Goal: Task Accomplishment & Management: Use online tool/utility

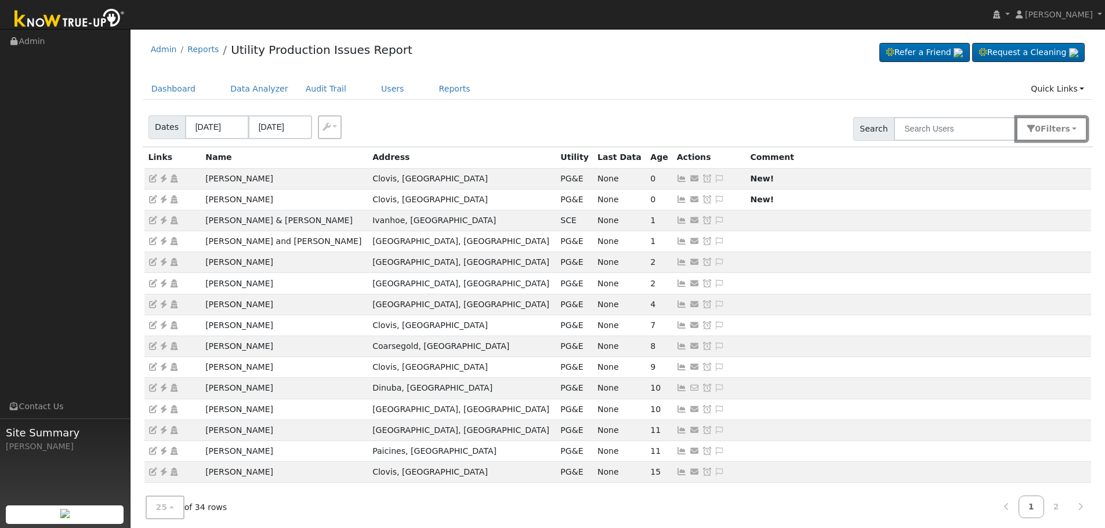
click at [1066, 124] on span "s" at bounding box center [1067, 128] width 5 height 9
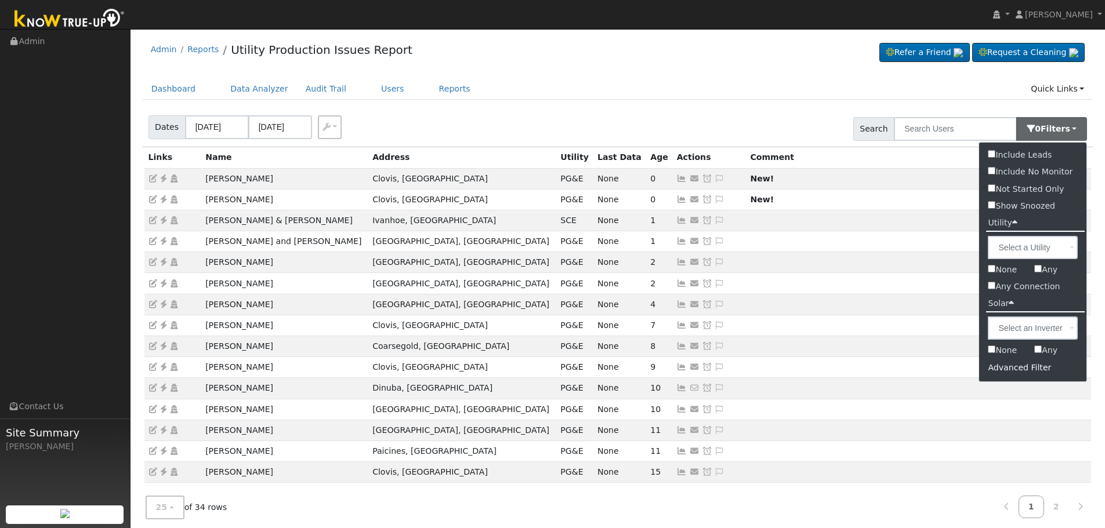
click at [1015, 366] on div "Advanced Filter" at bounding box center [1032, 368] width 107 height 18
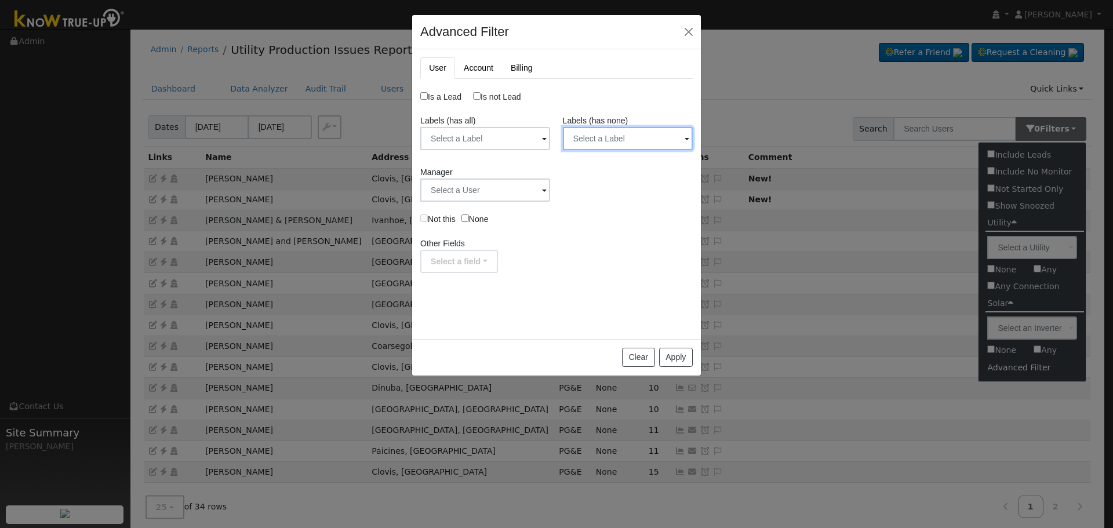
click at [550, 146] on input "text" at bounding box center [485, 138] width 130 height 23
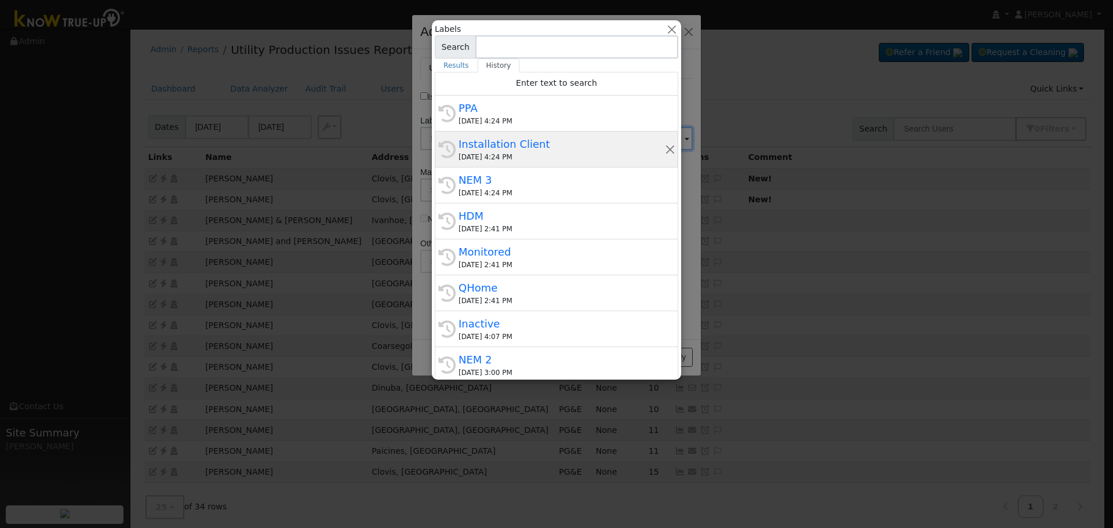
click at [554, 148] on div "Installation Client" at bounding box center [562, 144] width 206 height 16
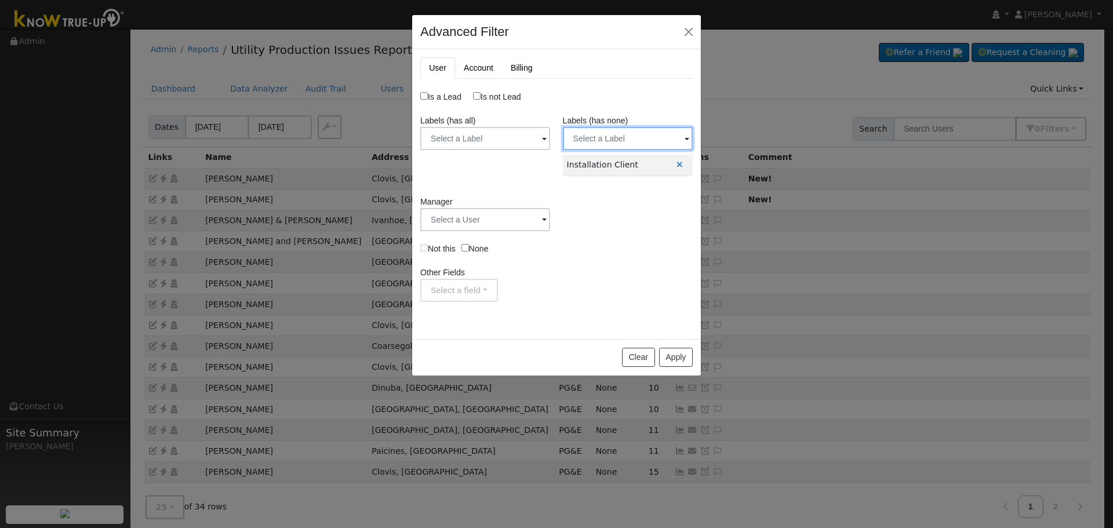
click at [550, 137] on input "text" at bounding box center [485, 138] width 130 height 23
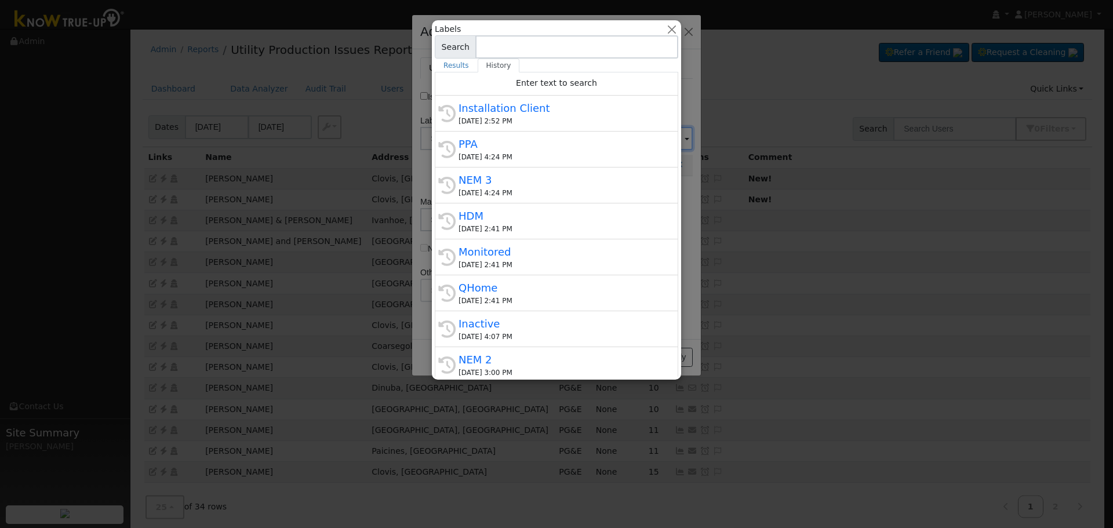
click at [685, 152] on div at bounding box center [556, 264] width 1113 height 528
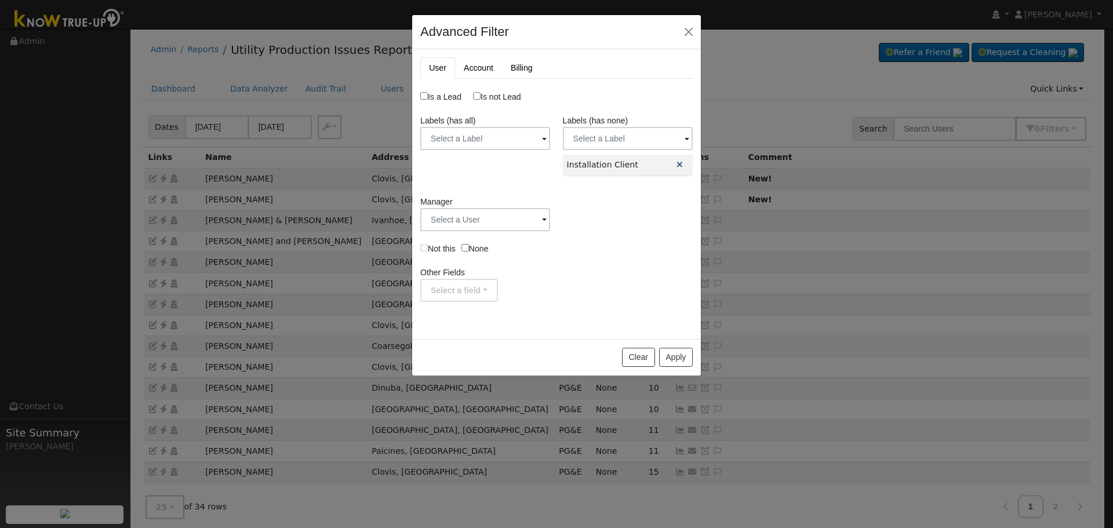
click at [677, 165] on icon at bounding box center [680, 165] width 6 height 8
click at [550, 140] on input "text" at bounding box center [485, 138] width 130 height 23
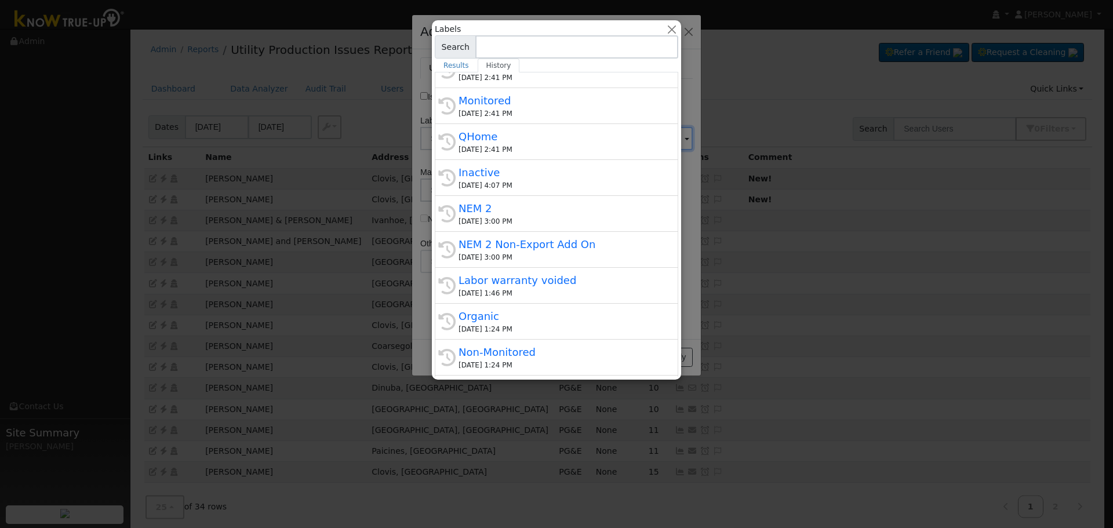
scroll to position [294, 0]
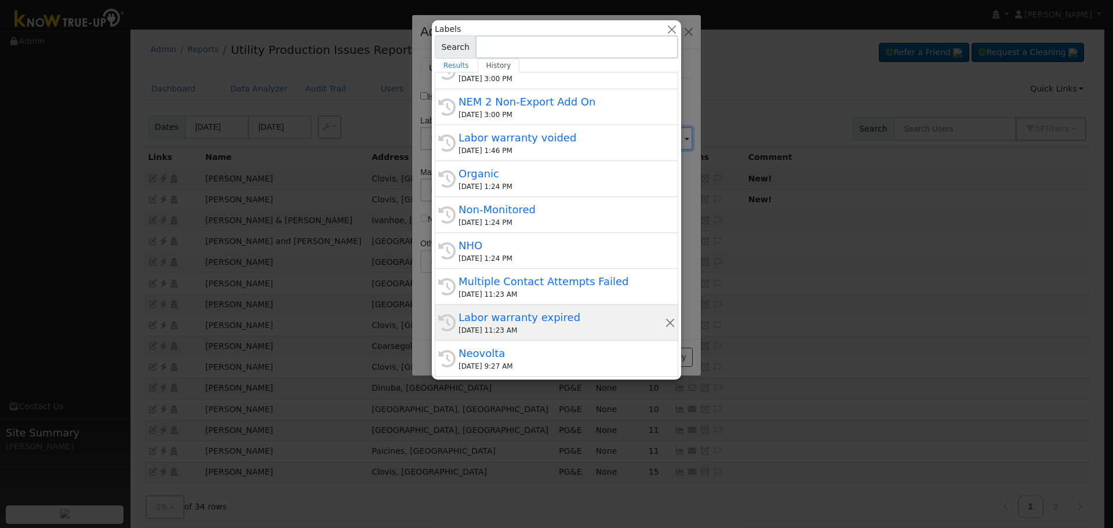
click at [562, 317] on div "Labor warranty expired" at bounding box center [562, 318] width 206 height 16
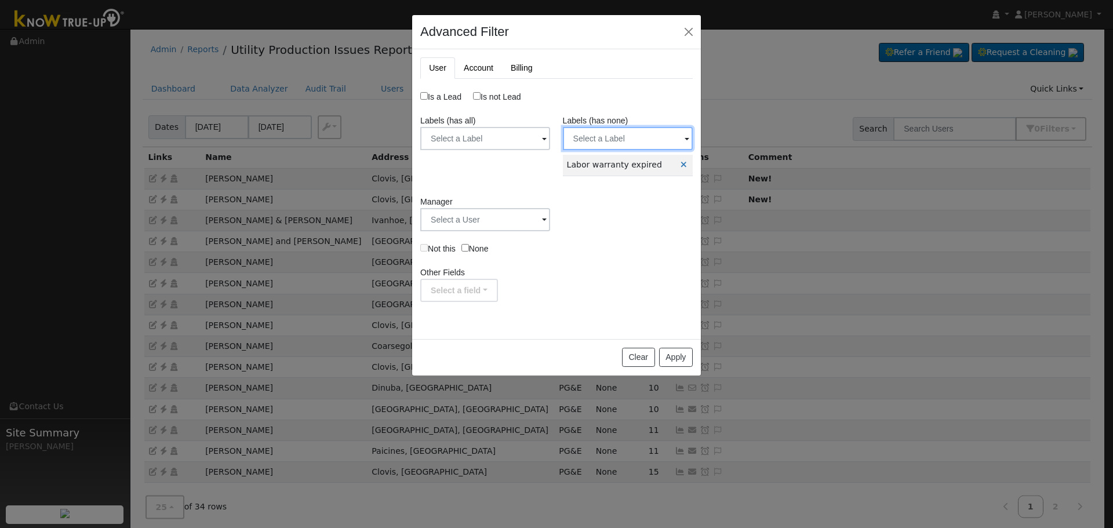
click at [550, 139] on input "text" at bounding box center [485, 138] width 130 height 23
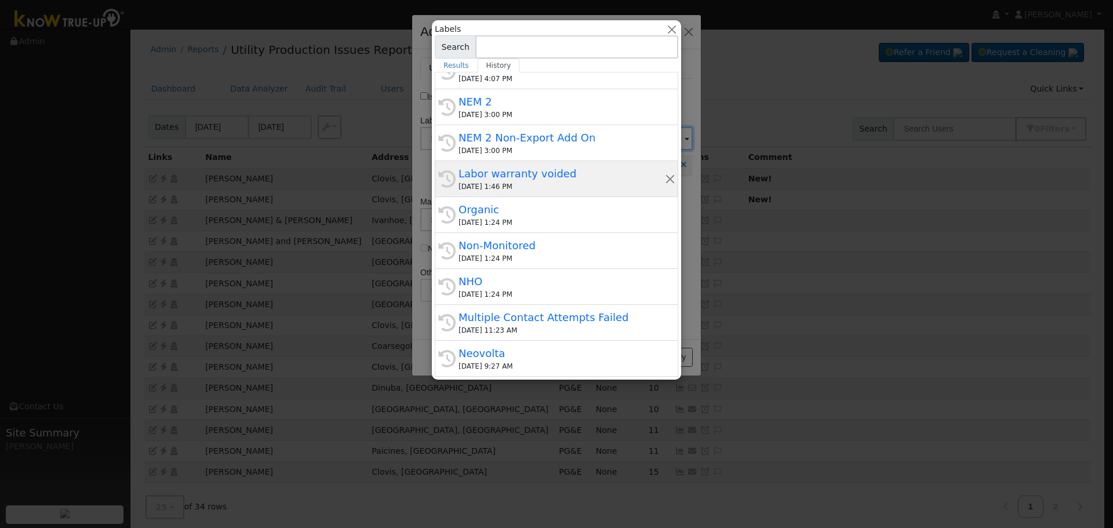
click at [561, 179] on div "Labor warranty voided" at bounding box center [562, 174] width 206 height 16
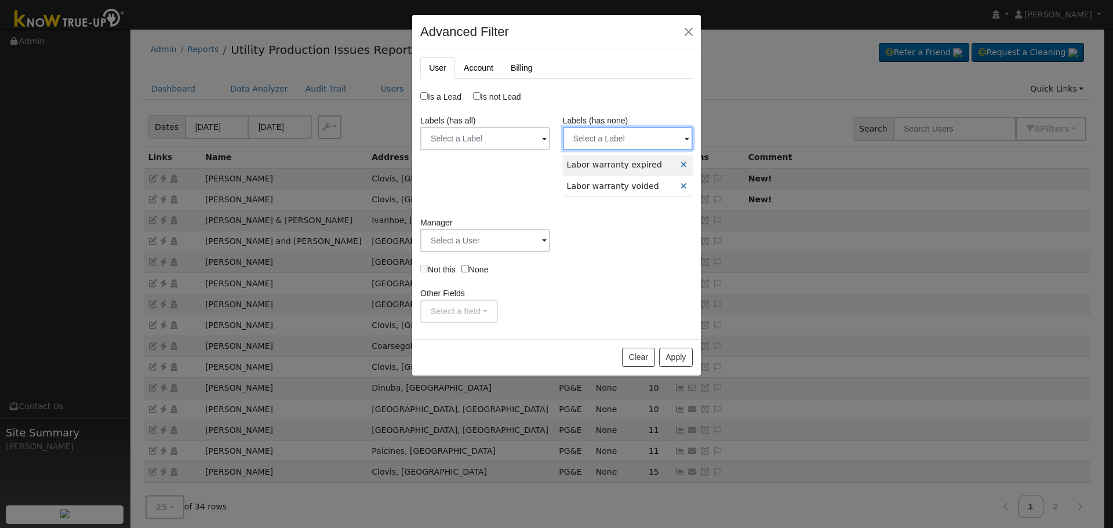
click at [550, 139] on input "text" at bounding box center [485, 138] width 130 height 23
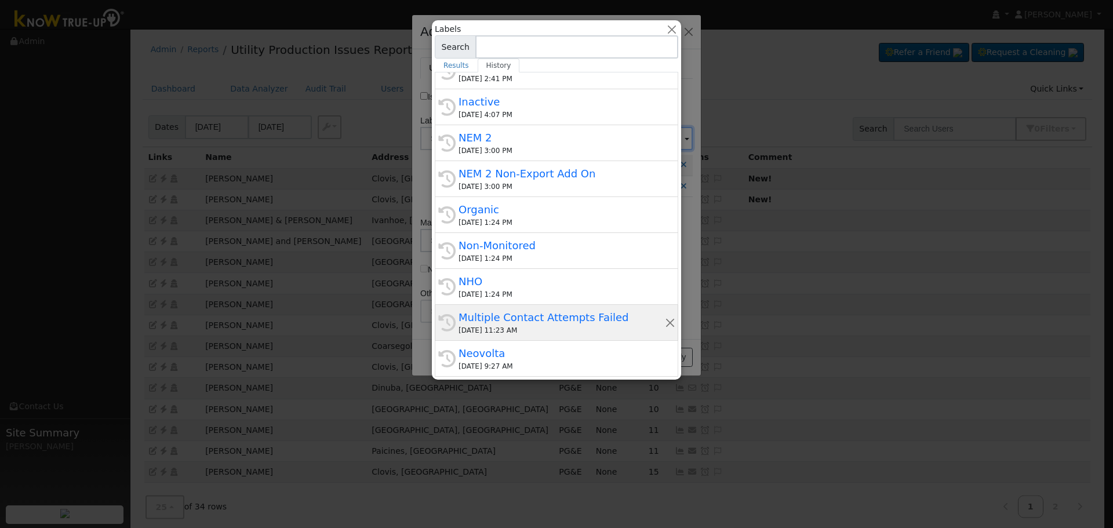
click at [569, 316] on div "Multiple Contact Attempts Failed" at bounding box center [562, 318] width 206 height 16
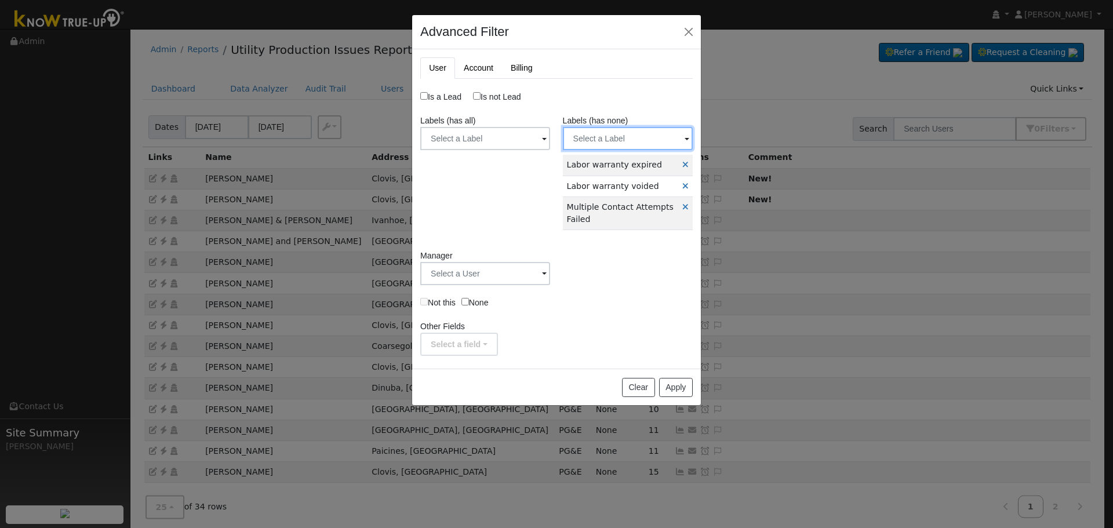
click at [550, 141] on input "text" at bounding box center [485, 138] width 130 height 23
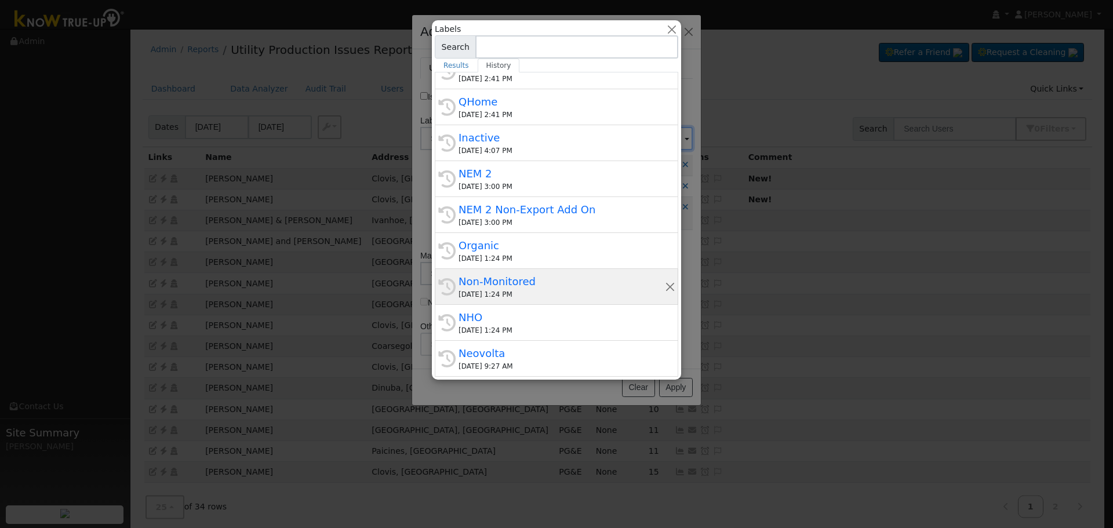
click at [547, 283] on div "Non-Monitored" at bounding box center [562, 282] width 206 height 16
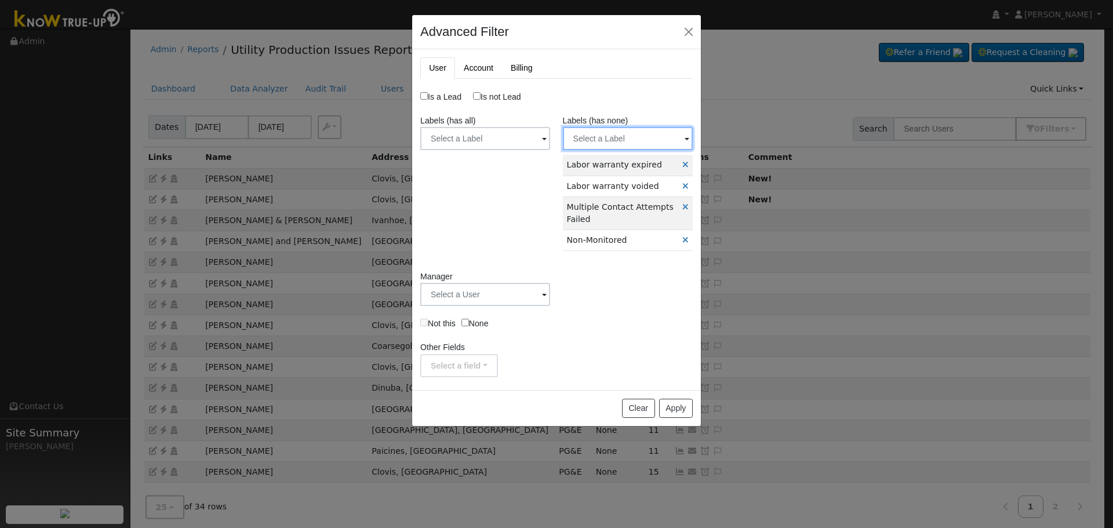
click at [550, 140] on input "text" at bounding box center [485, 138] width 130 height 23
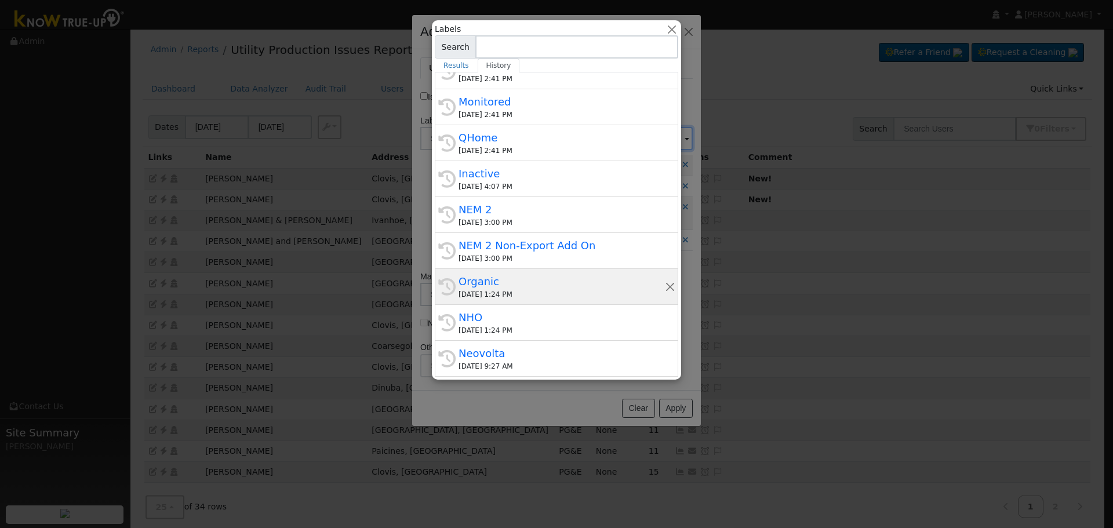
click at [555, 282] on div "Organic" at bounding box center [562, 282] width 206 height 16
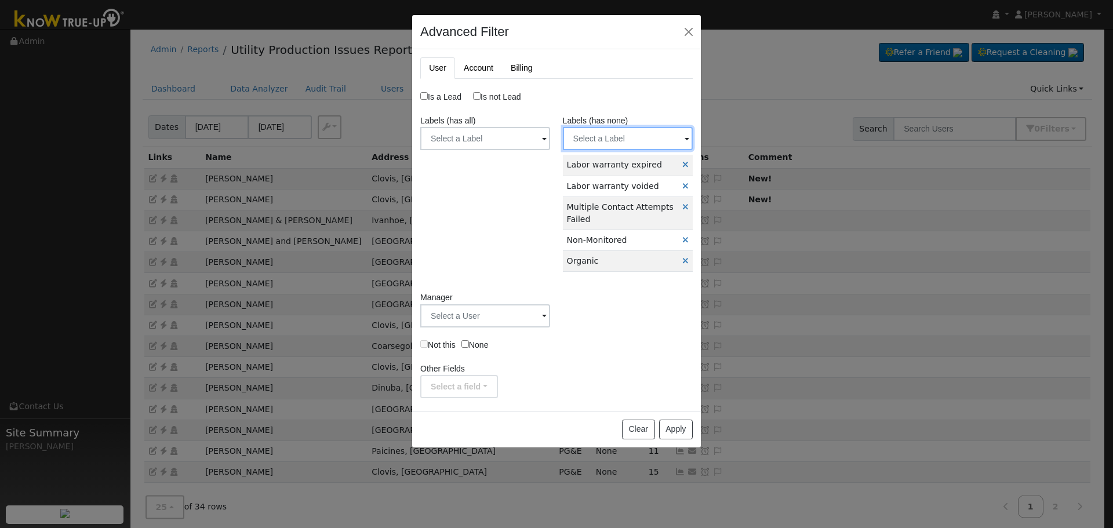
click at [550, 141] on input "text" at bounding box center [485, 138] width 130 height 23
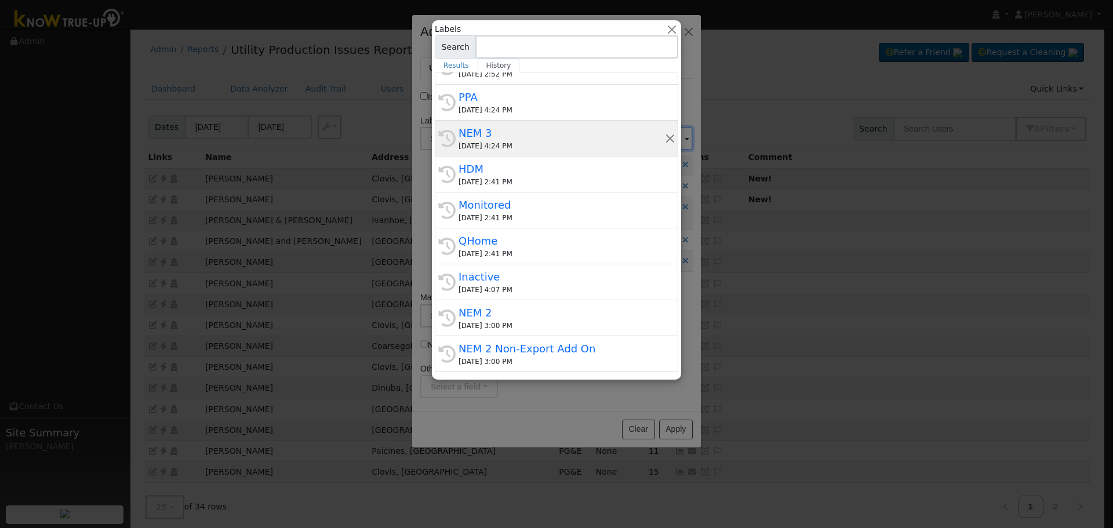
scroll to position [116, 0]
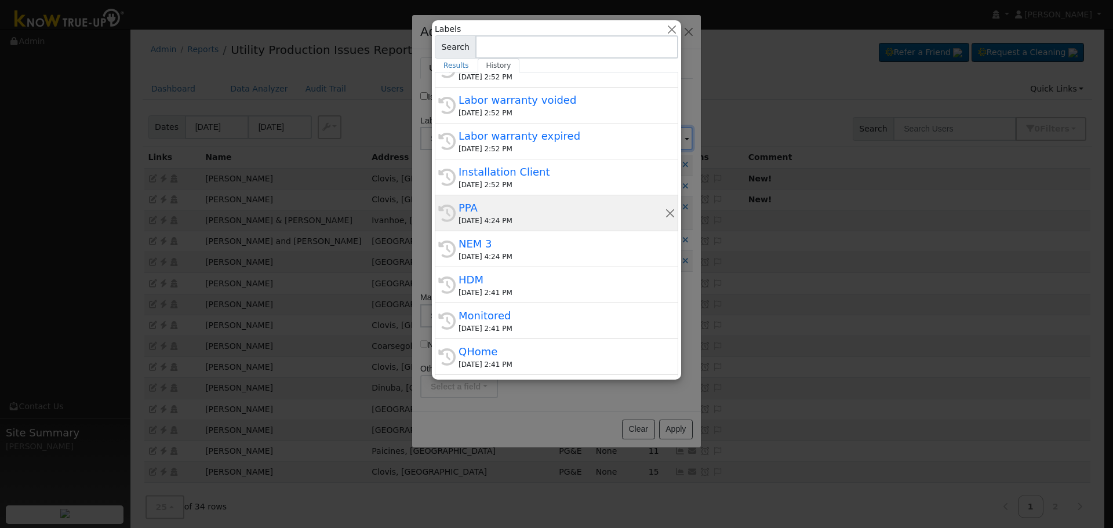
click at [506, 215] on div "PPA" at bounding box center [562, 208] width 206 height 16
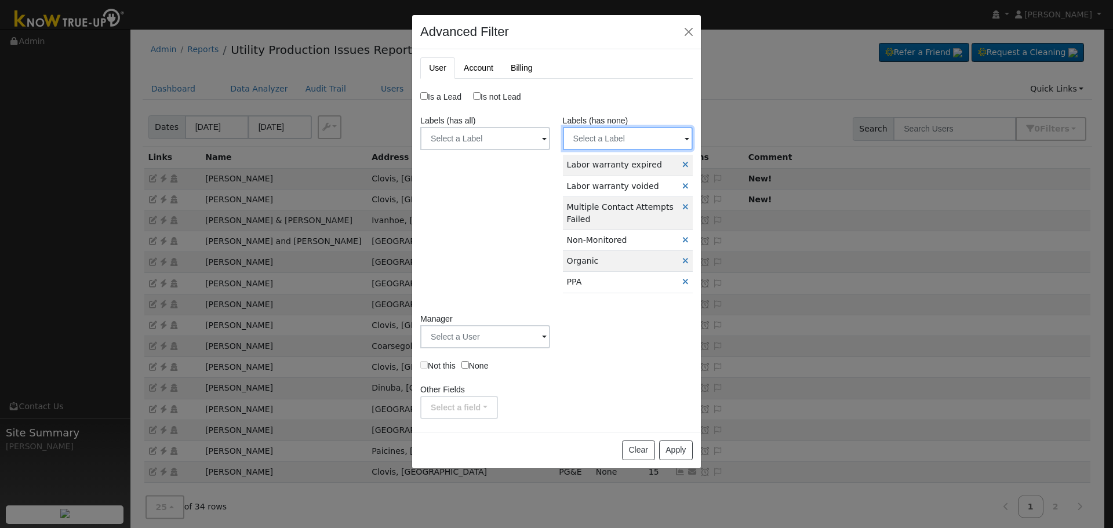
click at [550, 140] on input "text" at bounding box center [485, 138] width 130 height 23
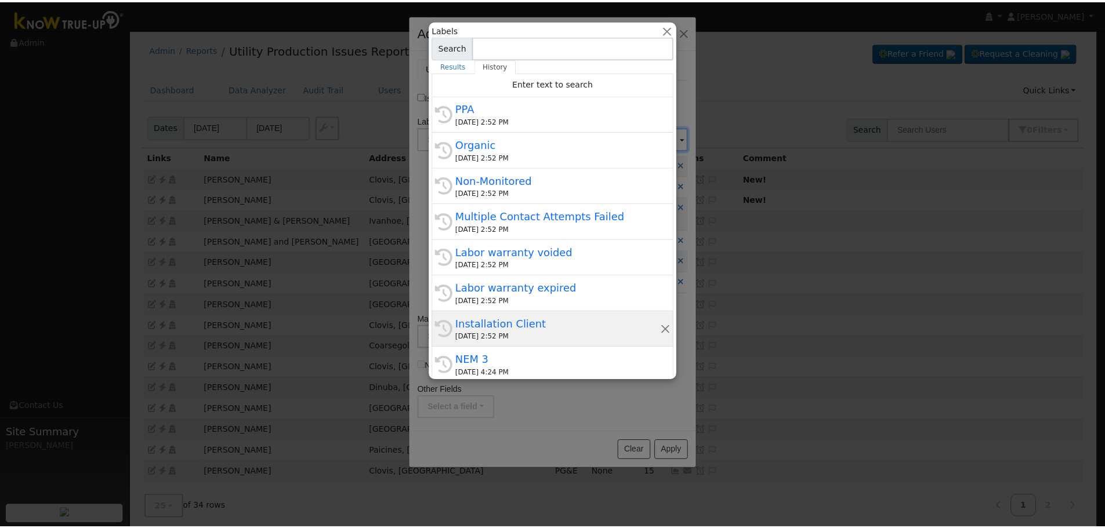
scroll to position [294, 0]
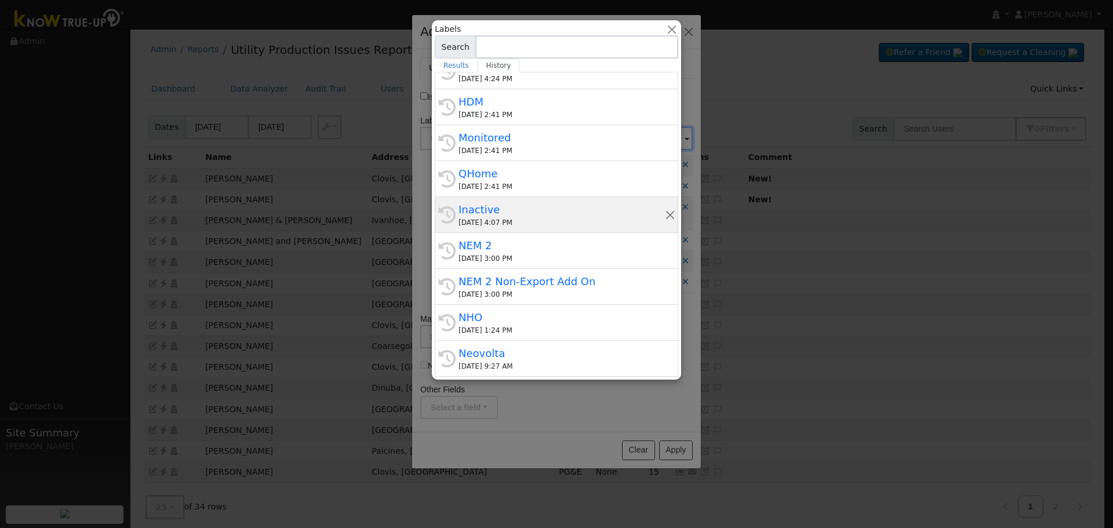
click at [526, 208] on div "Inactive" at bounding box center [562, 210] width 206 height 16
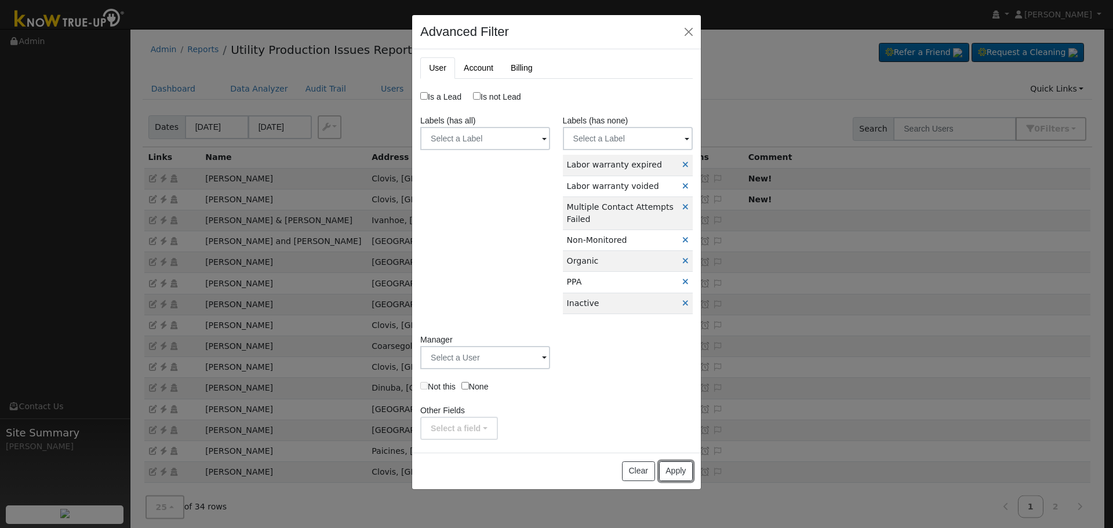
click at [677, 474] on button "Apply" at bounding box center [676, 472] width 34 height 20
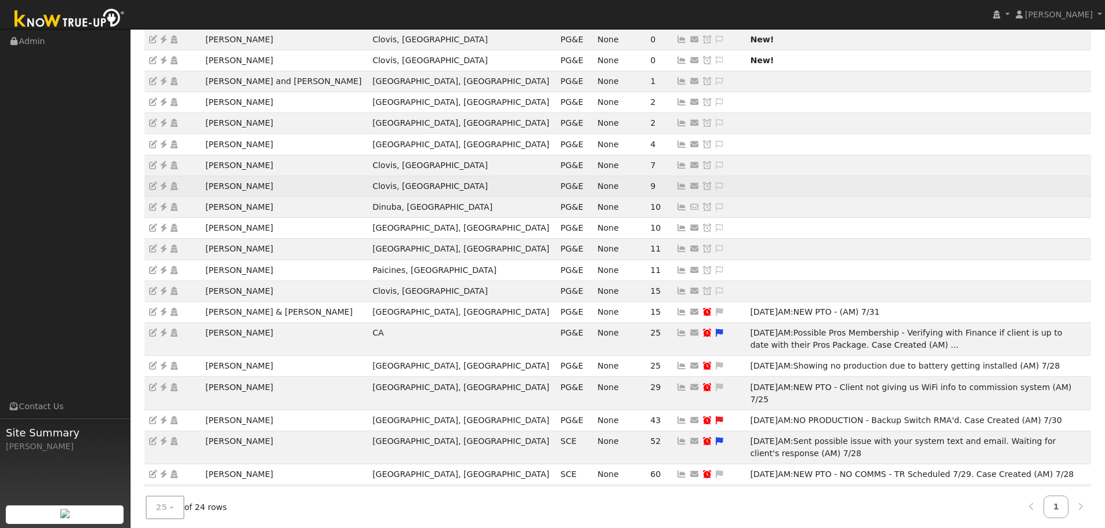
scroll to position [0, 0]
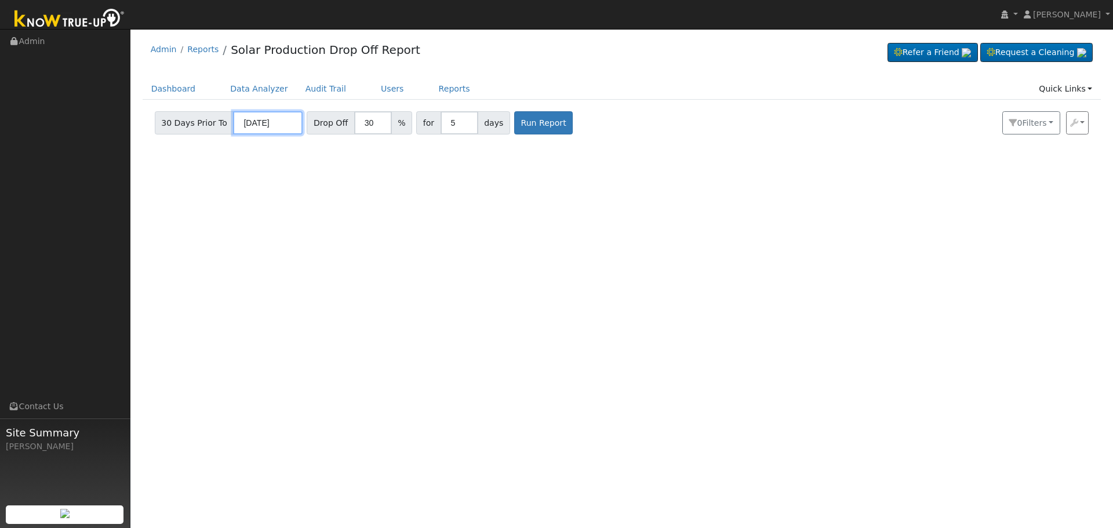
click at [246, 119] on input "[DATE]" at bounding box center [268, 122] width 70 height 23
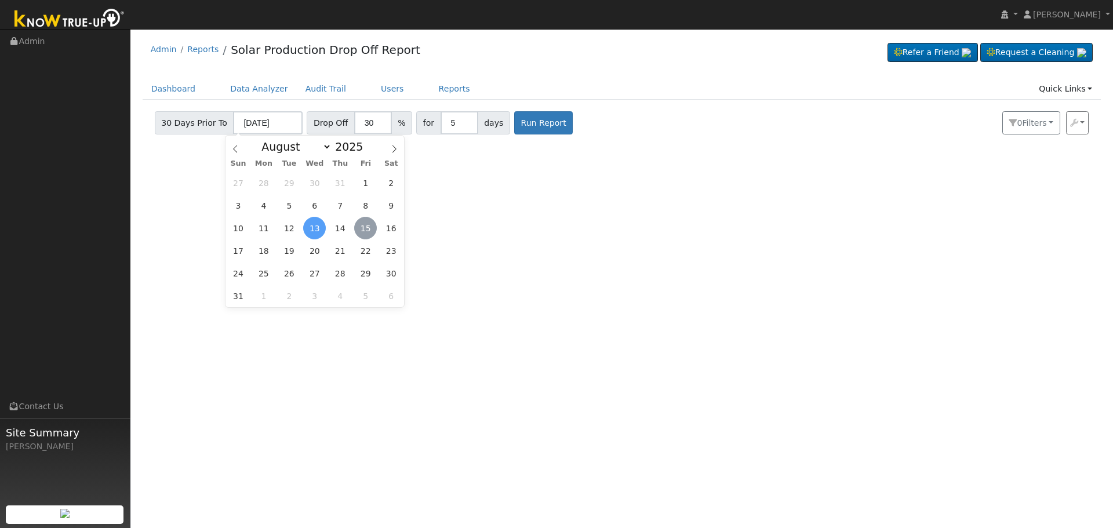
click at [364, 227] on span "15" at bounding box center [365, 228] width 23 height 23
type input "08/15/2025"
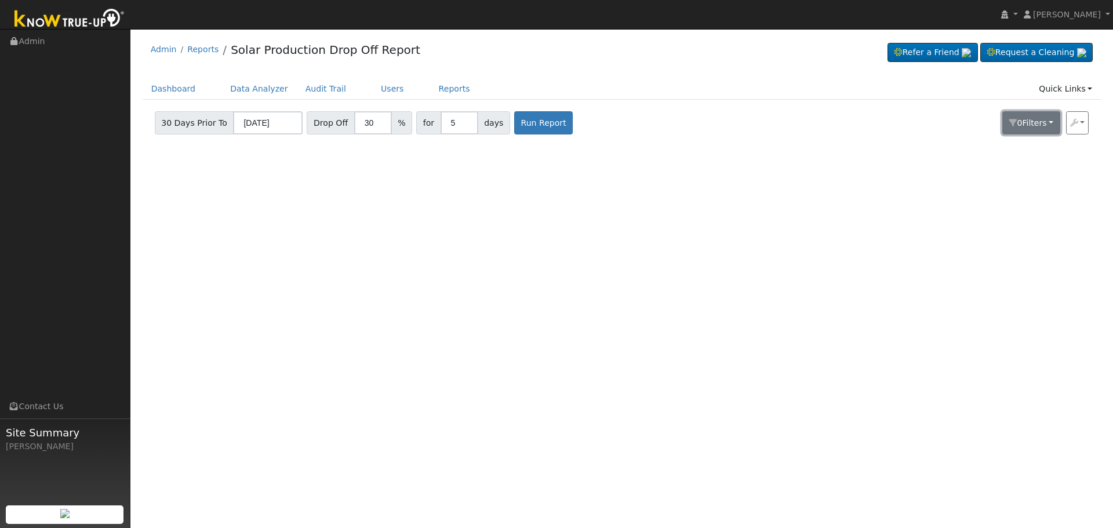
click at [1035, 131] on button "0 Filter s" at bounding box center [1032, 122] width 58 height 23
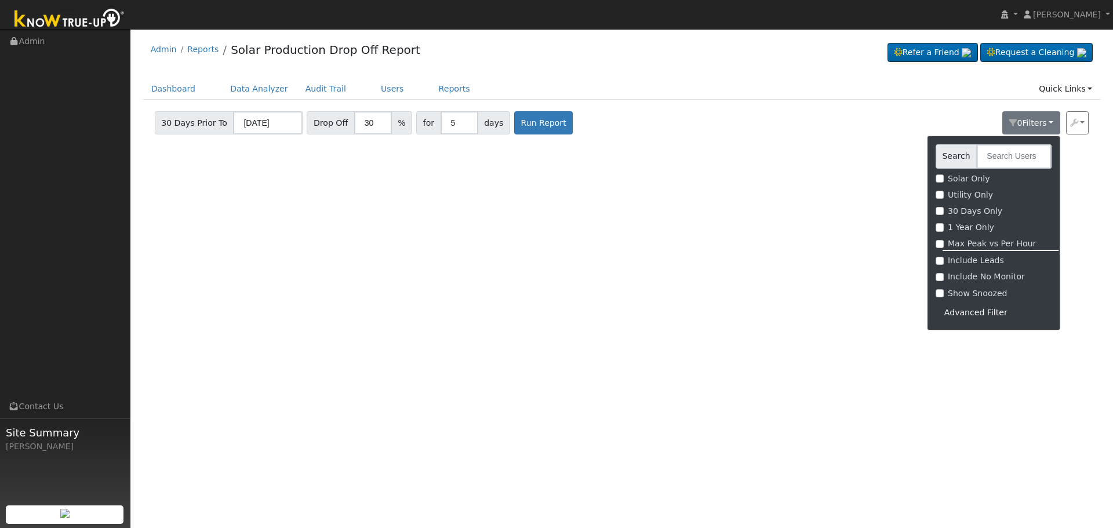
click at [976, 313] on div "Advanced Filter" at bounding box center [994, 313] width 116 height 18
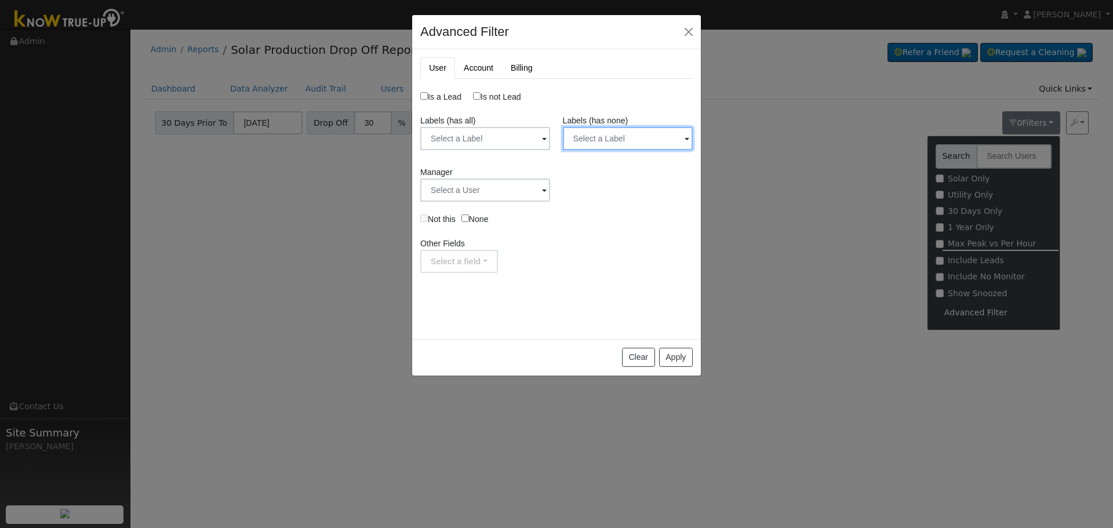
click at [550, 140] on input "text" at bounding box center [485, 138] width 130 height 23
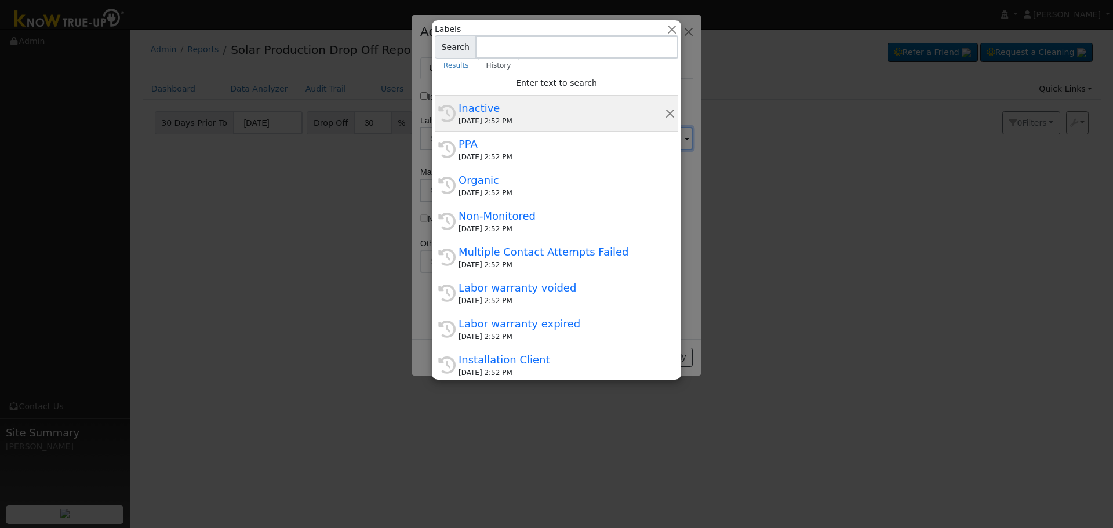
click at [506, 112] on div "Inactive" at bounding box center [562, 108] width 206 height 16
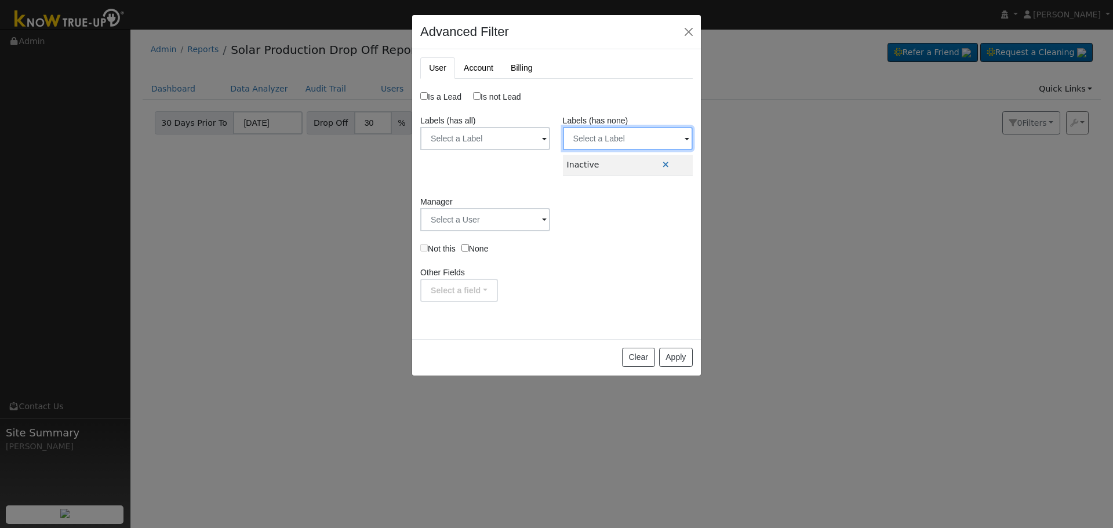
click at [550, 138] on input "text" at bounding box center [485, 138] width 130 height 23
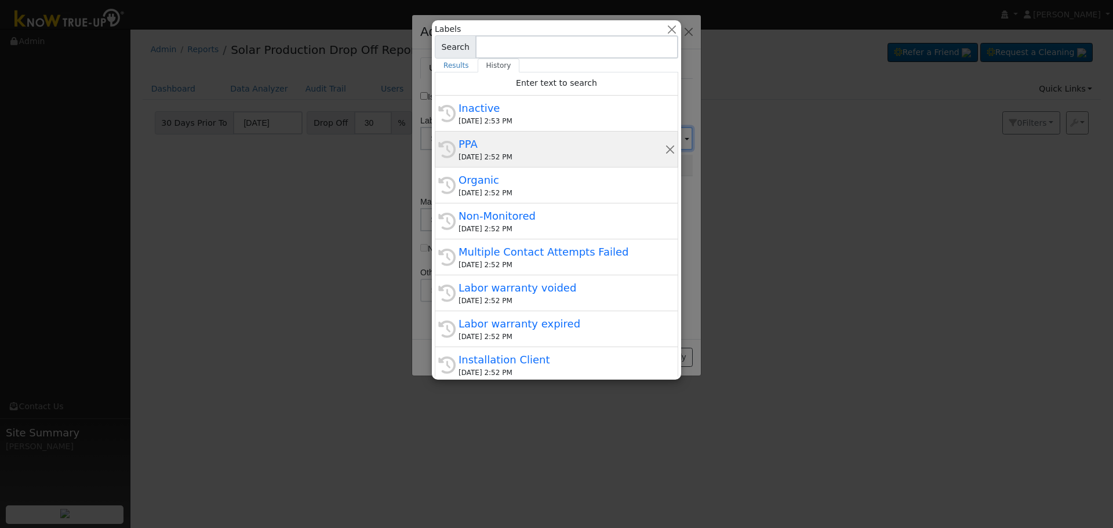
click at [511, 155] on div "08/15/2025 2:52 PM" at bounding box center [562, 157] width 206 height 10
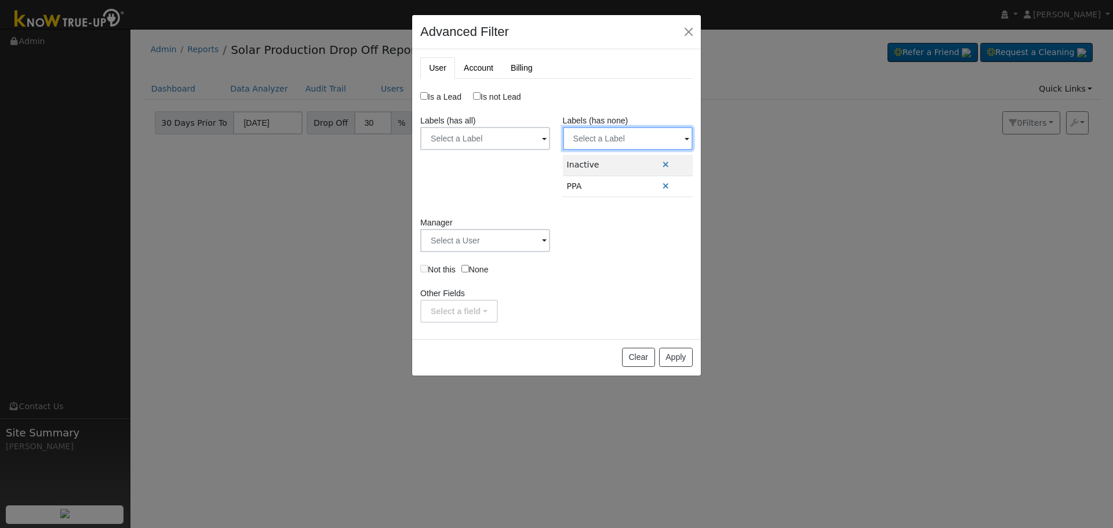
click at [550, 139] on input "text" at bounding box center [485, 138] width 130 height 23
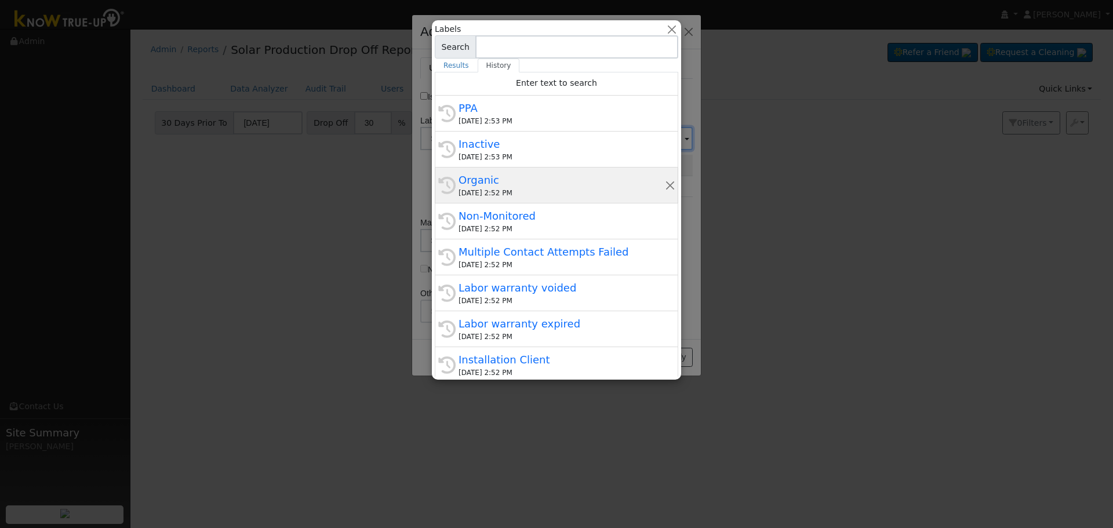
click at [555, 188] on div "08/15/2025 2:52 PM" at bounding box center [562, 193] width 206 height 10
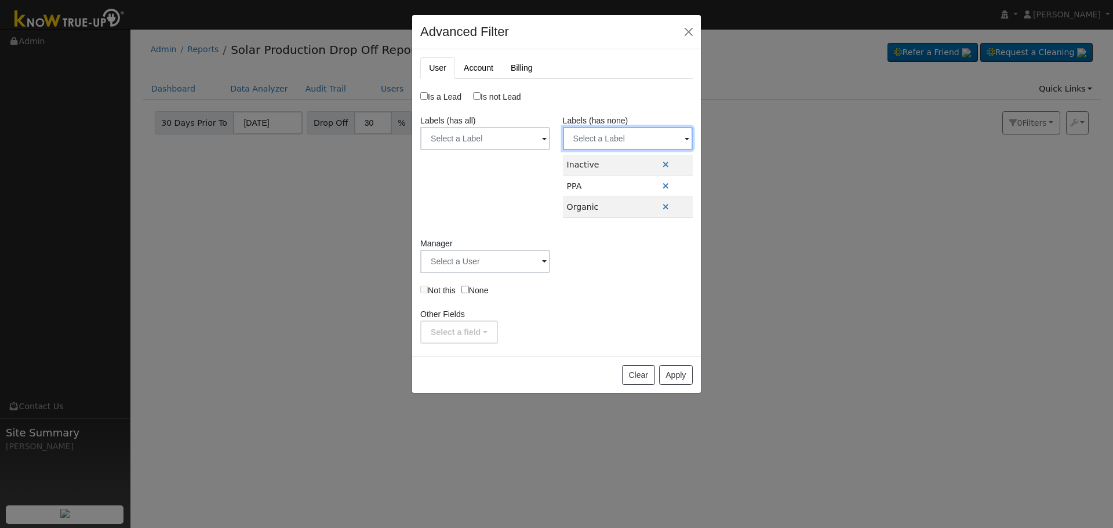
drag, startPoint x: 611, startPoint y: 129, endPoint x: 607, endPoint y: 138, distance: 9.9
click at [550, 129] on input "text" at bounding box center [485, 138] width 130 height 23
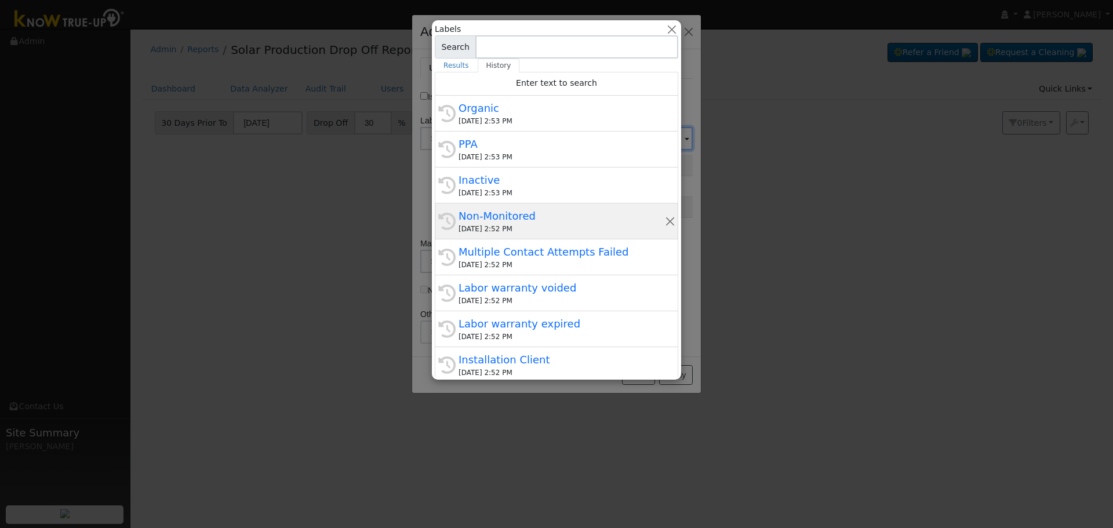
click at [563, 218] on div "Non-Monitored" at bounding box center [562, 216] width 206 height 16
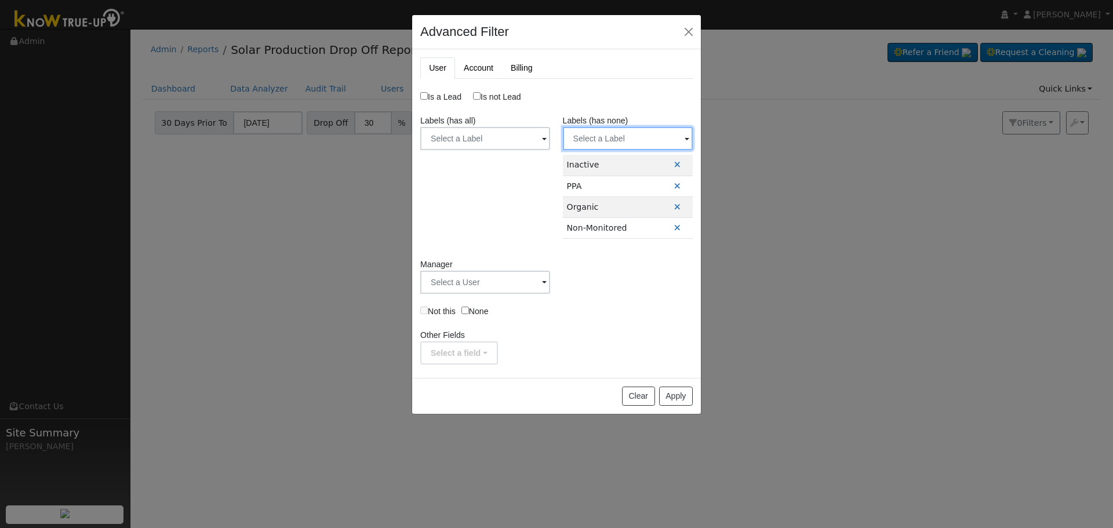
click at [550, 140] on input "text" at bounding box center [485, 138] width 130 height 23
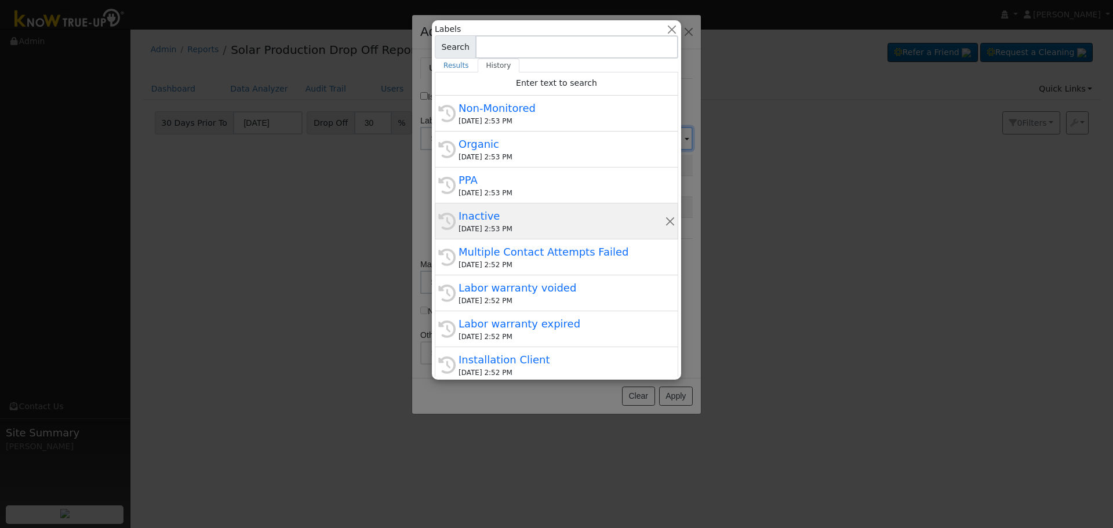
click at [591, 225] on div "08/15/2025 2:53 PM" at bounding box center [562, 229] width 206 height 10
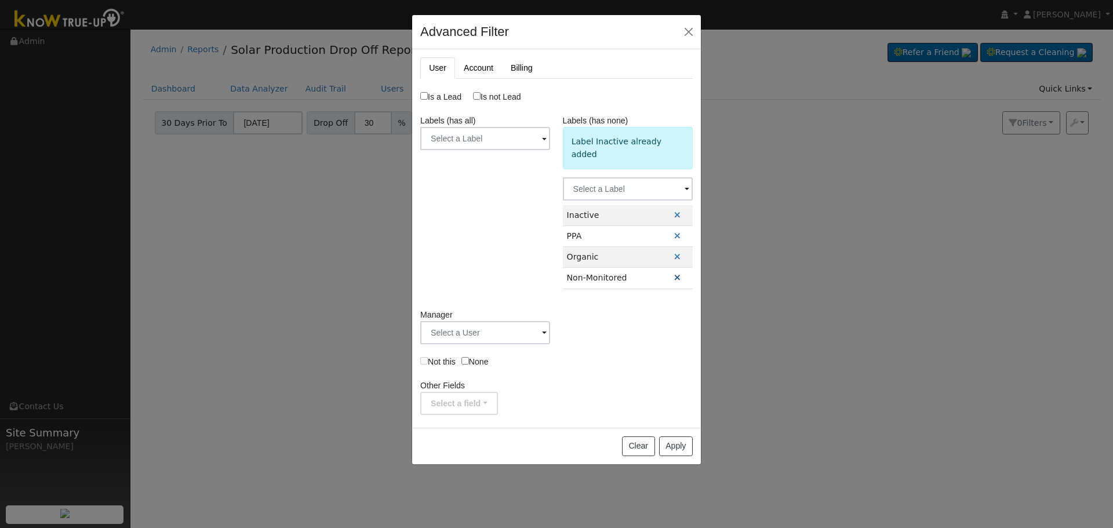
click at [674, 274] on icon at bounding box center [677, 278] width 6 height 8
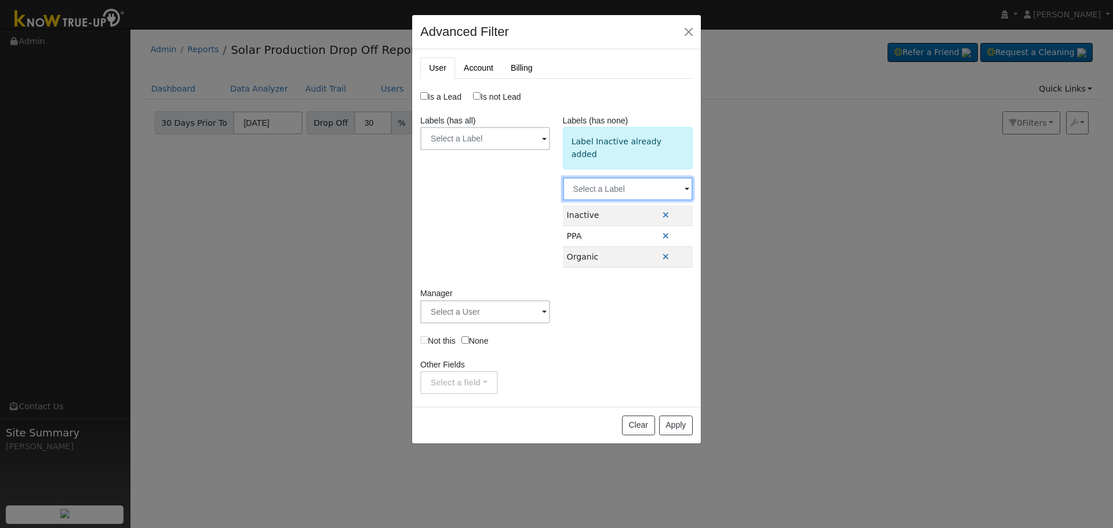
click at [550, 150] on input "text" at bounding box center [485, 138] width 130 height 23
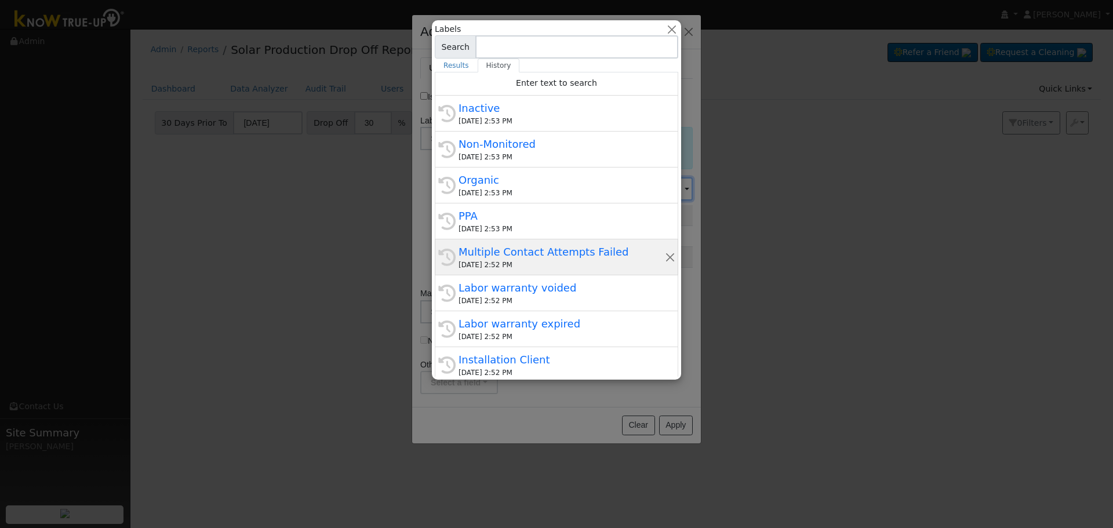
click at [608, 252] on div "Multiple Contact Attempts Failed" at bounding box center [562, 252] width 206 height 16
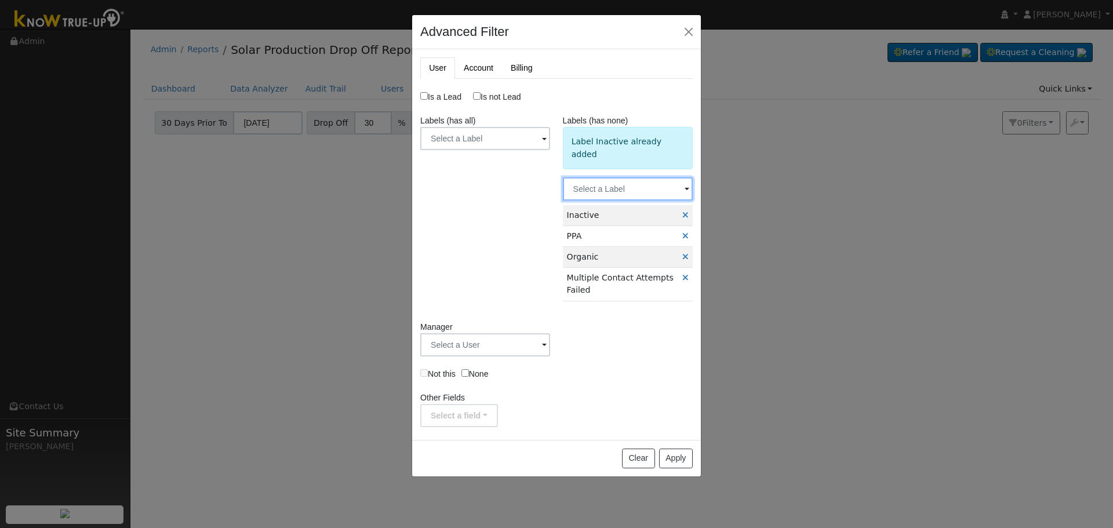
click at [550, 150] on input "text" at bounding box center [485, 138] width 130 height 23
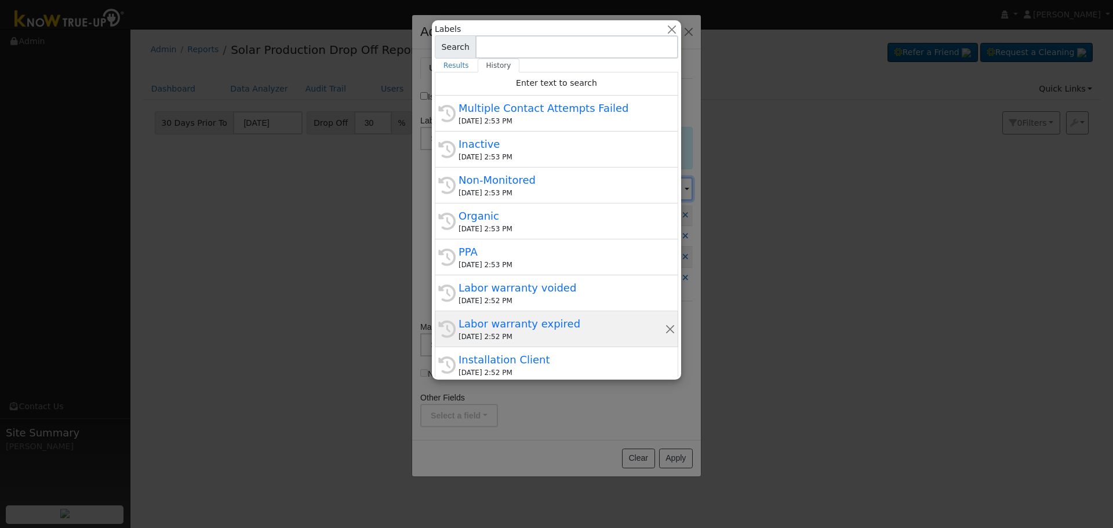
click at [613, 347] on div "History Labor warranty expired 08/15/2025 2:52 PM" at bounding box center [557, 365] width 244 height 36
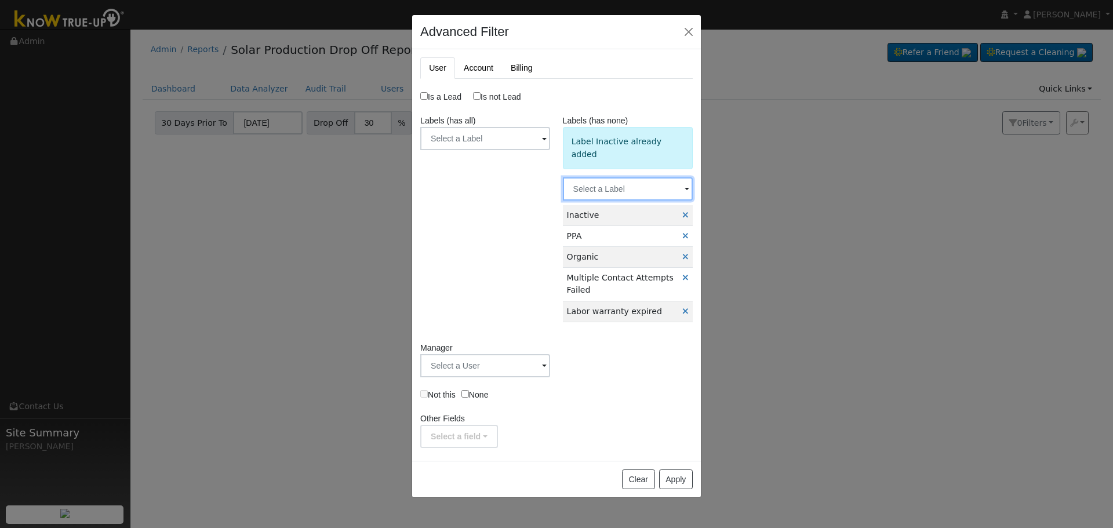
click at [550, 150] on input "text" at bounding box center [485, 138] width 130 height 23
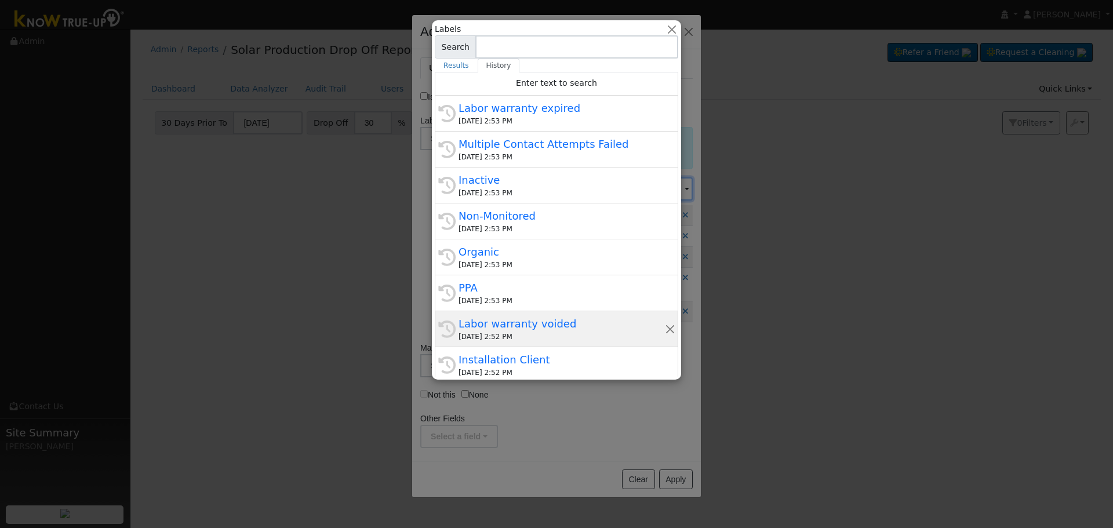
click at [597, 331] on div "Labor warranty voided" at bounding box center [562, 324] width 206 height 16
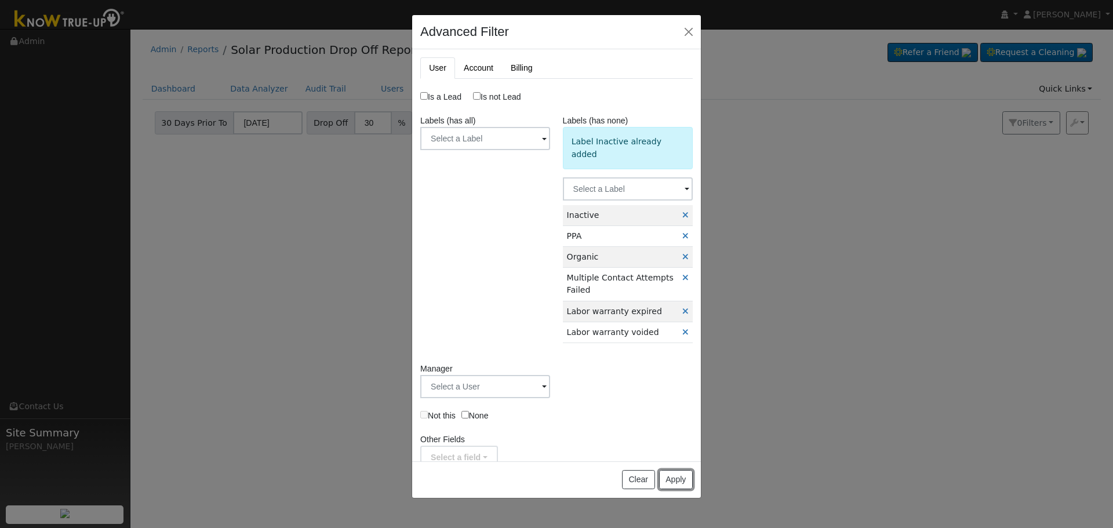
click at [681, 479] on button "Apply" at bounding box center [676, 480] width 34 height 20
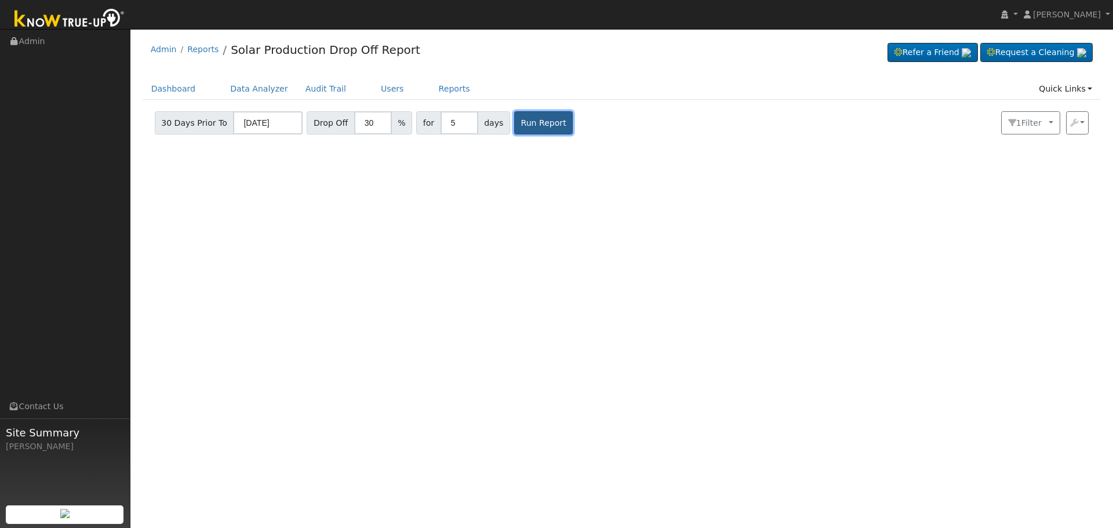
click at [529, 125] on button "Run Report" at bounding box center [543, 122] width 59 height 23
